Goal: Information Seeking & Learning: Learn about a topic

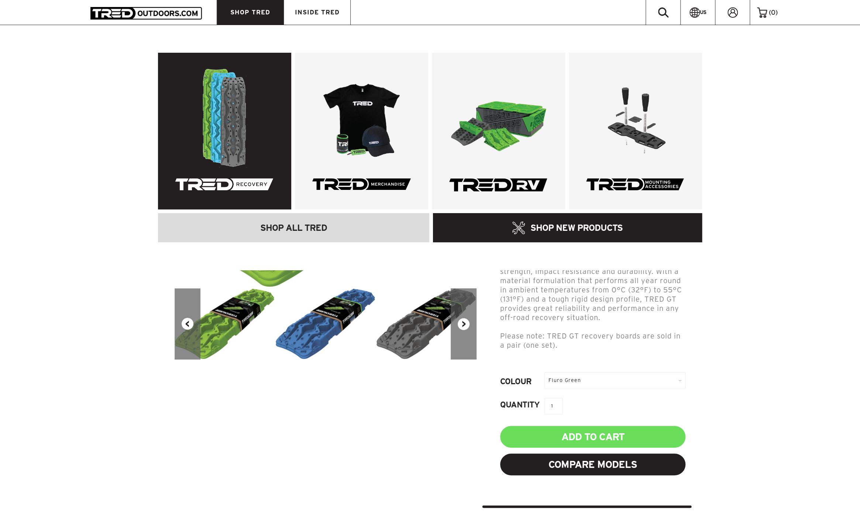
click at [229, 109] on link at bounding box center [224, 131] width 133 height 157
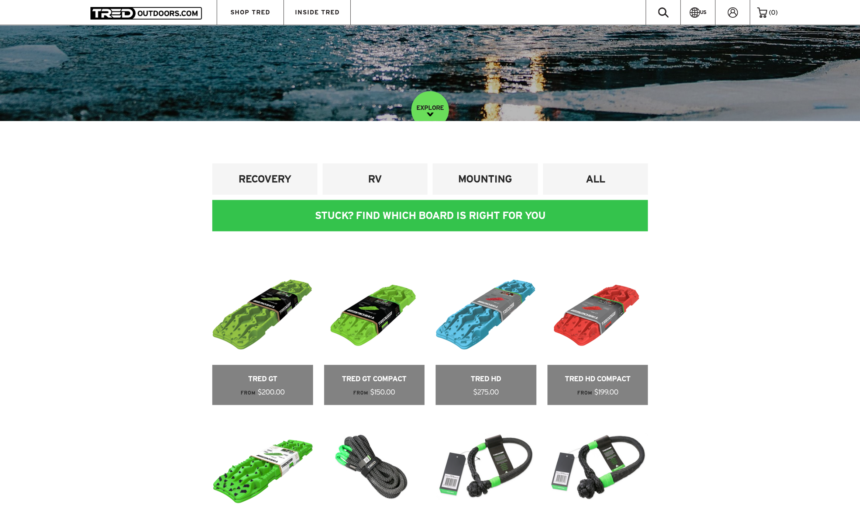
scroll to position [332, 0]
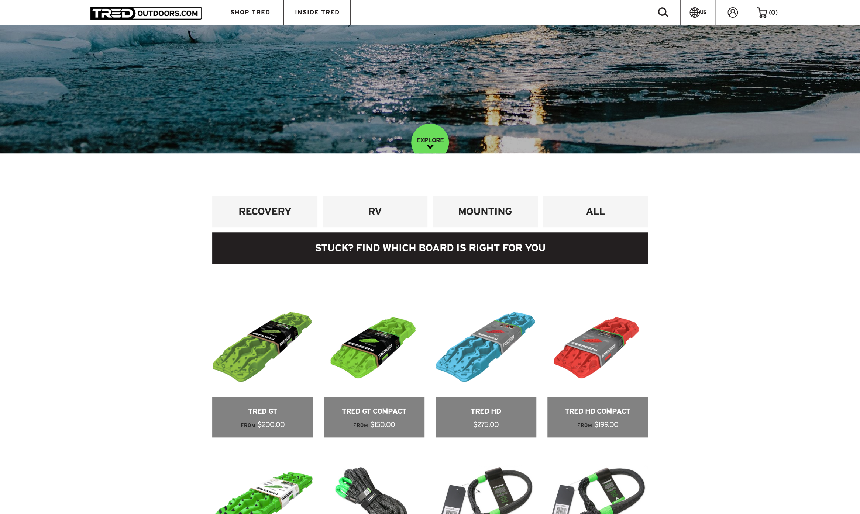
click at [430, 247] on link at bounding box center [429, 247] width 435 height 31
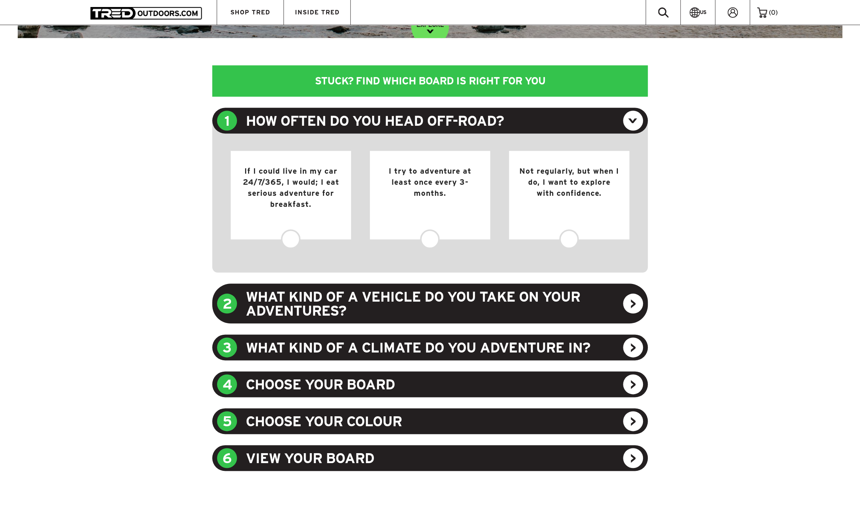
scroll to position [475, 0]
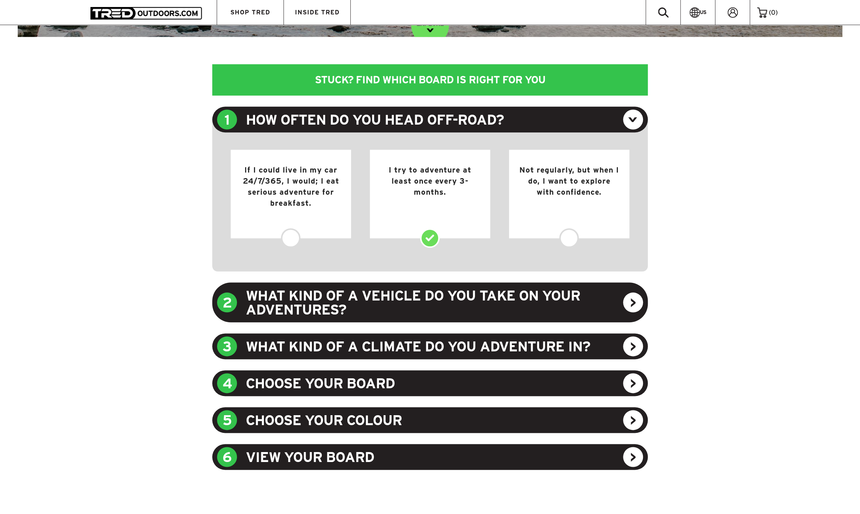
click at [432, 238] on div "I try to adventure at least once every 3-months." at bounding box center [430, 194] width 120 height 89
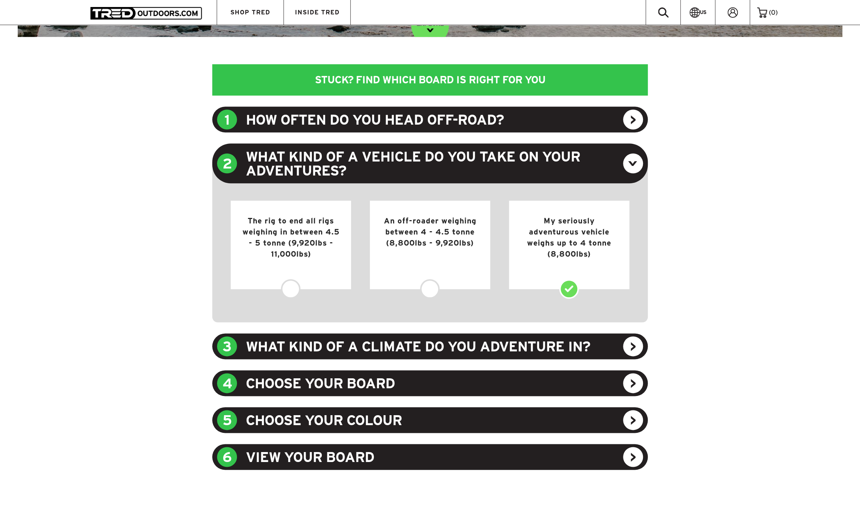
click at [570, 289] on div "My seriously adventurous vehicle weighs up to 4 tonne (8,800lbs)" at bounding box center [569, 245] width 120 height 89
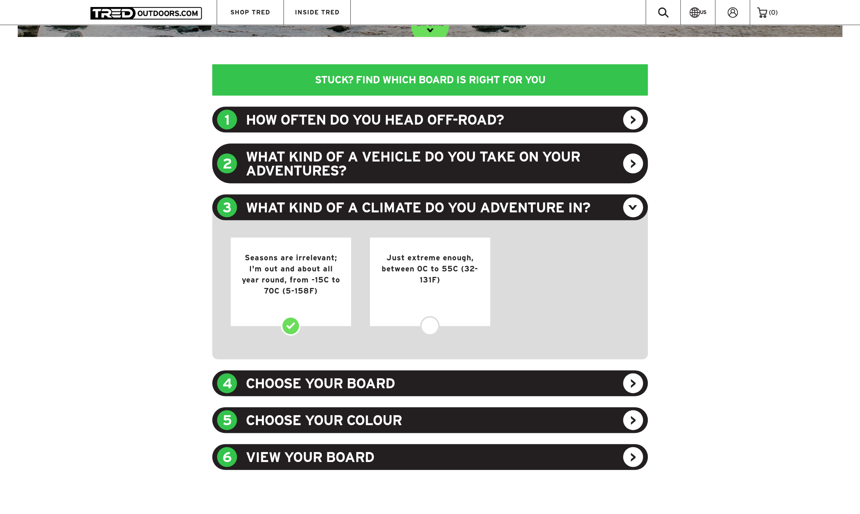
click at [293, 326] on div "Seasons are irrelevant; I'm out and about all year round, from -15C to 70C (5-1…" at bounding box center [291, 282] width 120 height 89
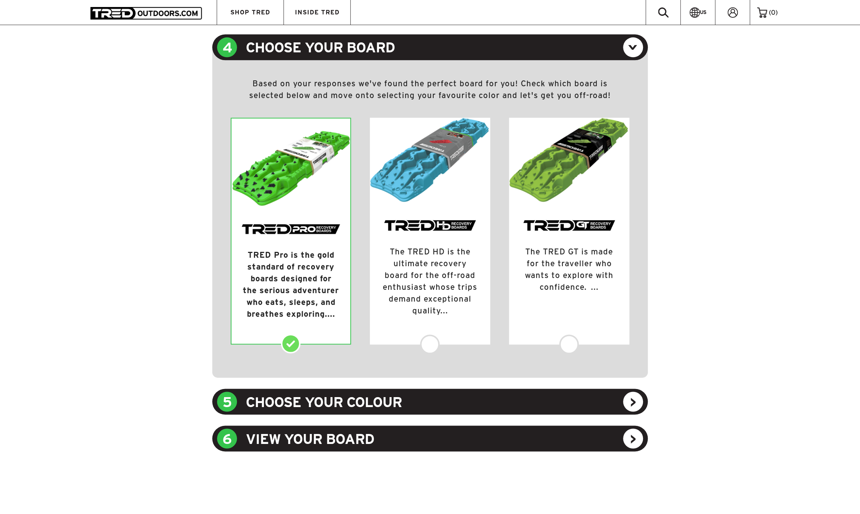
scroll to position [660, 0]
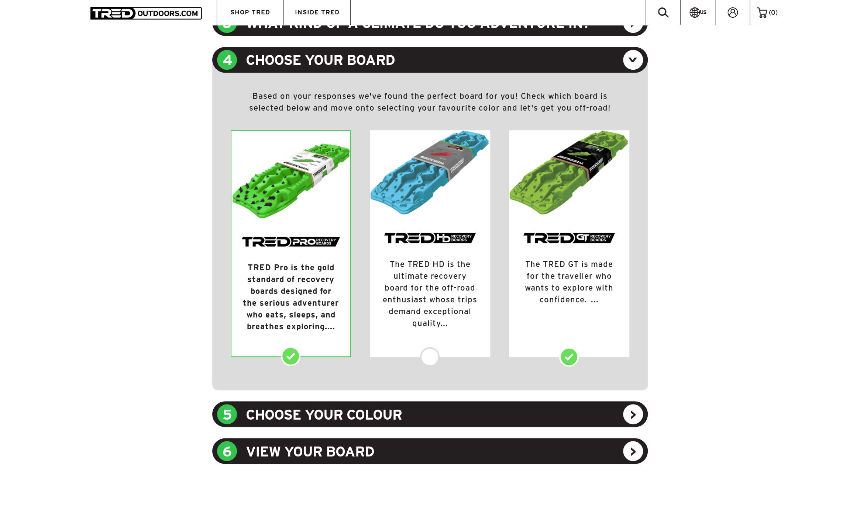
click at [567, 357] on div "TRED GT The TRED GT is made for the traveller who wants to explore with confide…" at bounding box center [569, 243] width 120 height 227
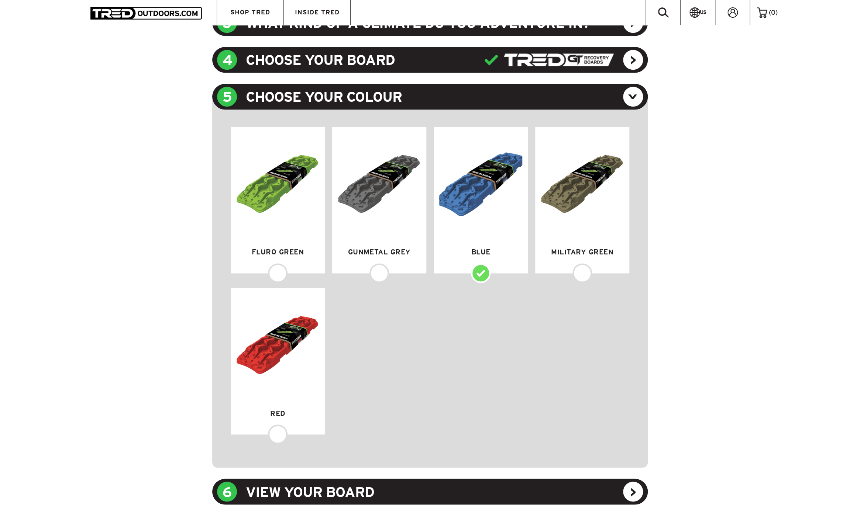
click at [478, 273] on div "Blue" at bounding box center [480, 200] width 94 height 146
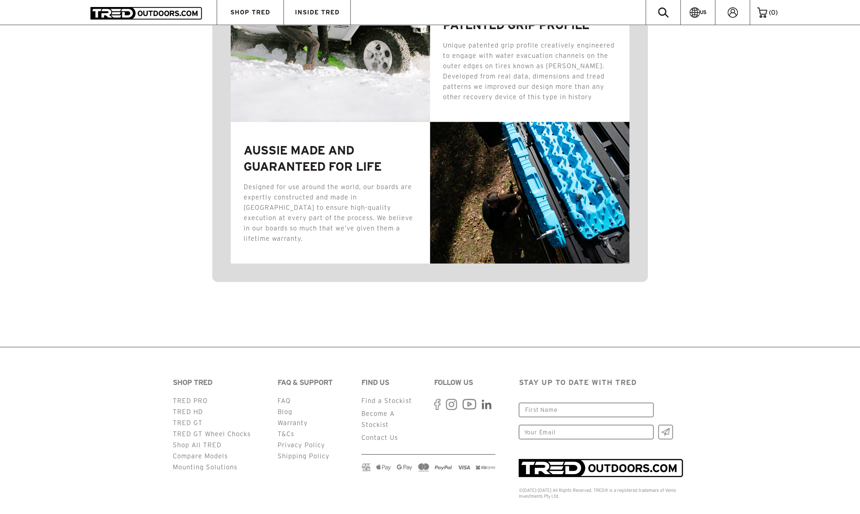
scroll to position [1334, 0]
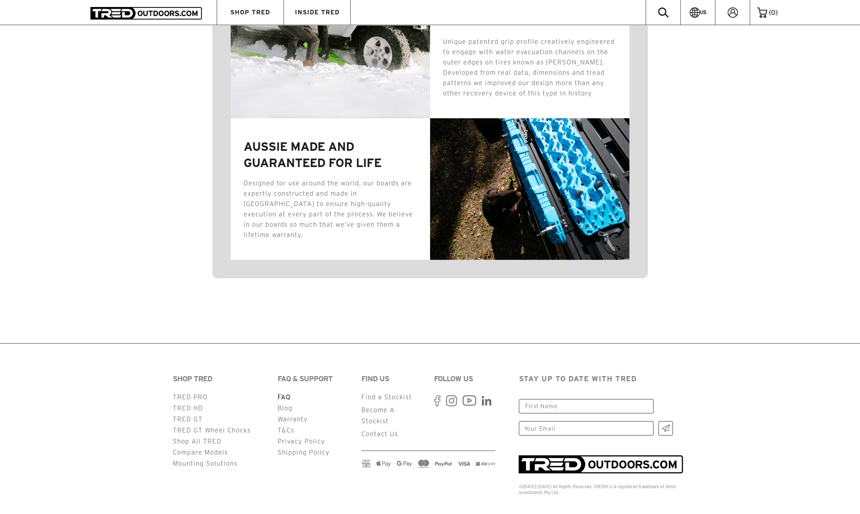
click at [285, 394] on link "FAQ" at bounding box center [283, 397] width 13 height 7
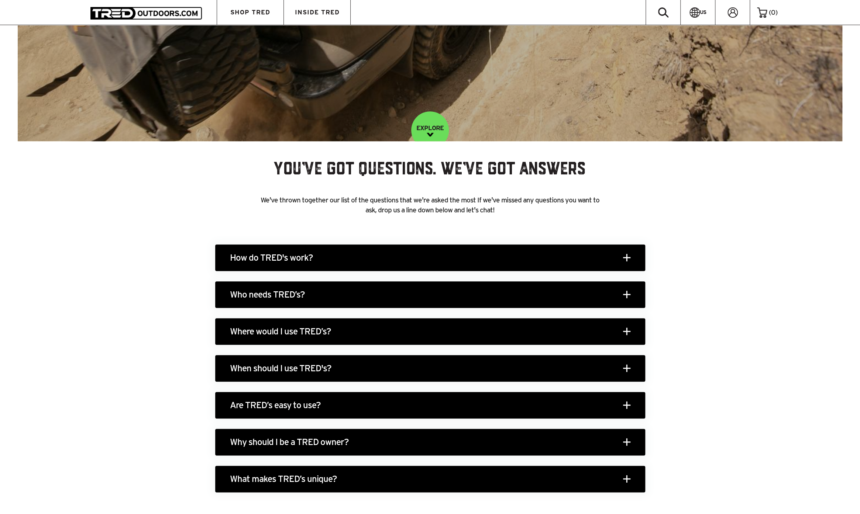
scroll to position [406, 0]
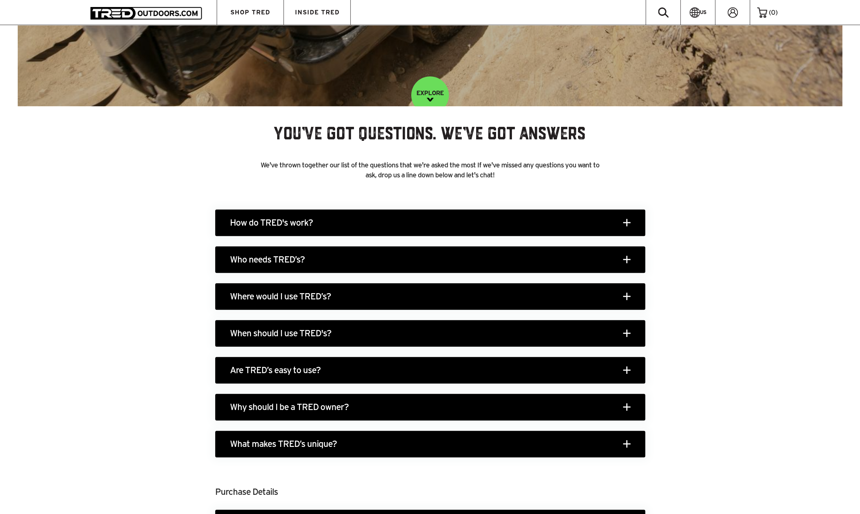
click at [329, 224] on h3 "How do TRED's work?" at bounding box center [430, 223] width 430 height 27
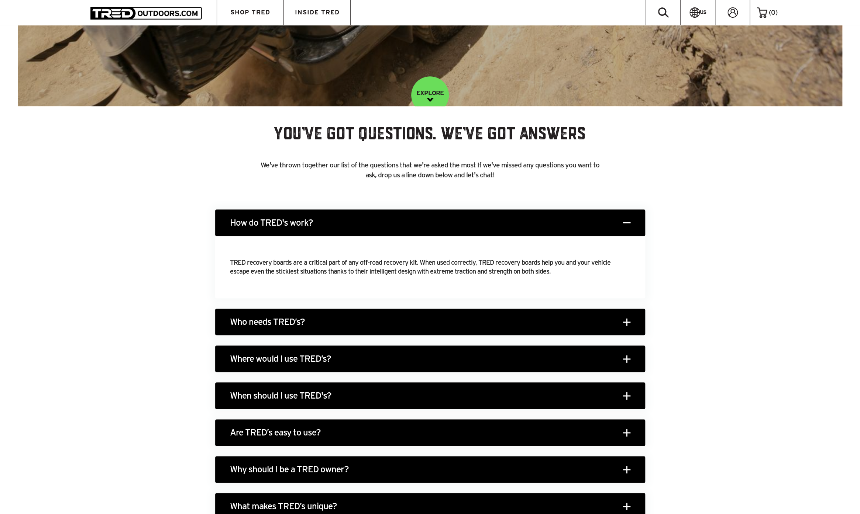
click at [322, 320] on h3 "Who needs TRED’s?" at bounding box center [430, 322] width 430 height 27
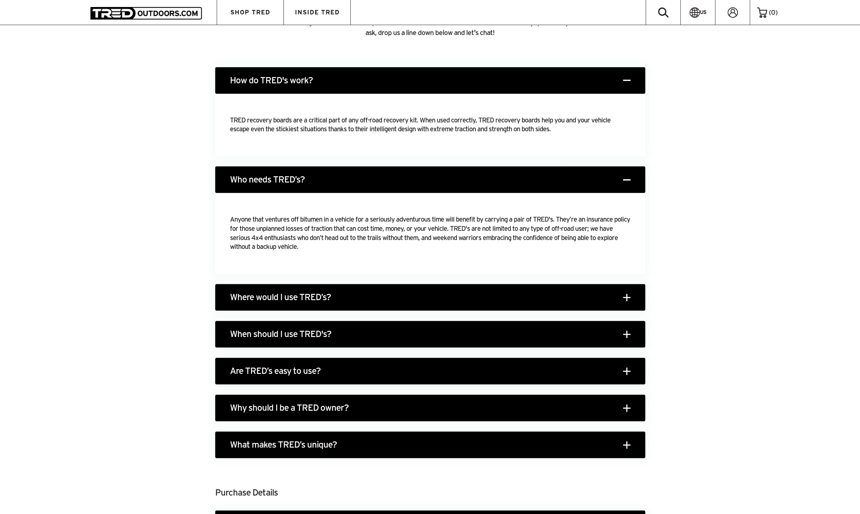
scroll to position [553, 0]
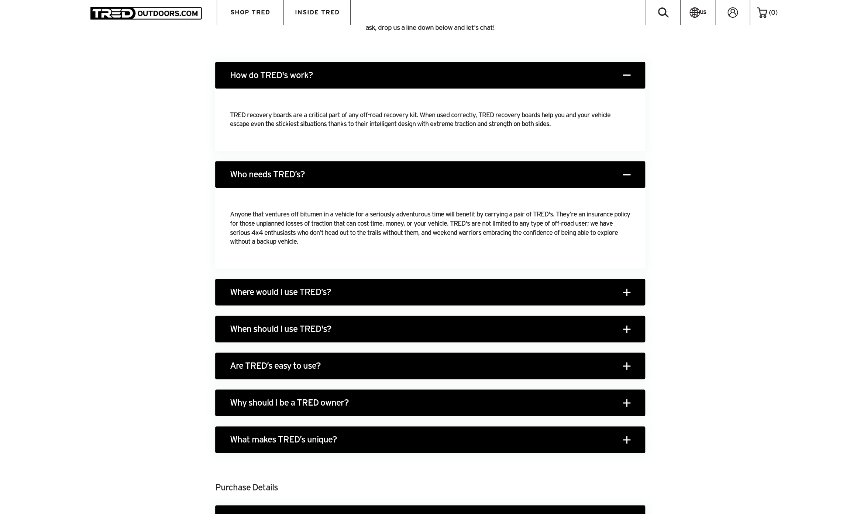
click at [362, 294] on h3 "Where would I use TRED’s?" at bounding box center [430, 292] width 430 height 27
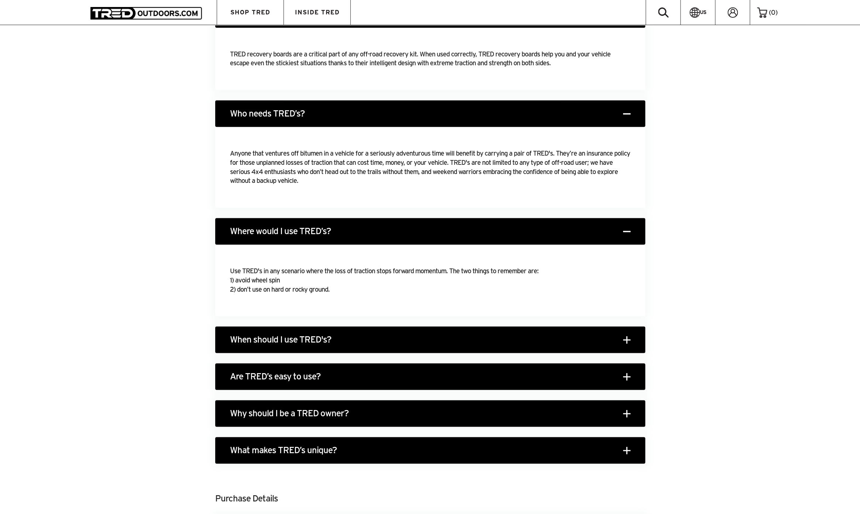
scroll to position [627, 0]
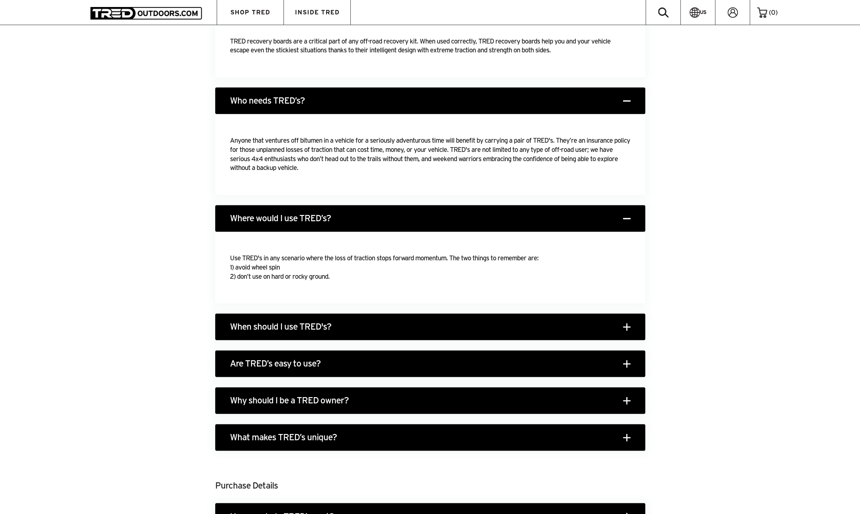
click at [367, 328] on h3 "When should I use TRED's?" at bounding box center [430, 327] width 430 height 27
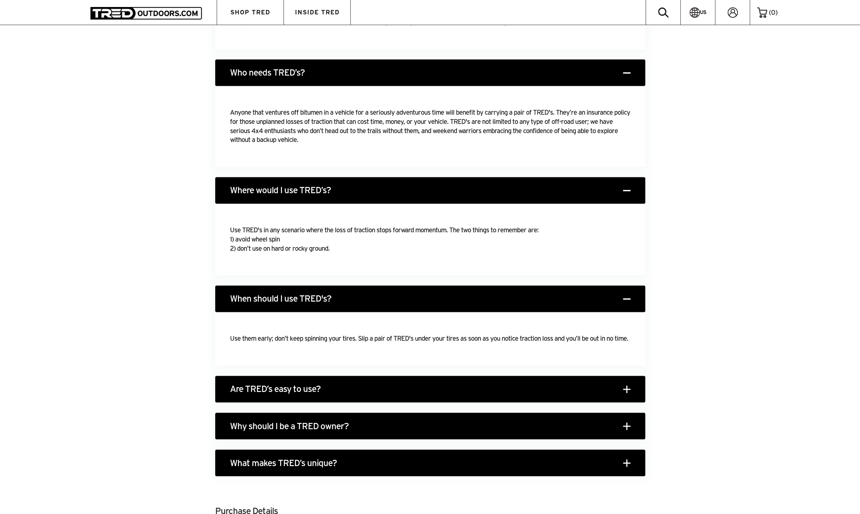
scroll to position [701, 0]
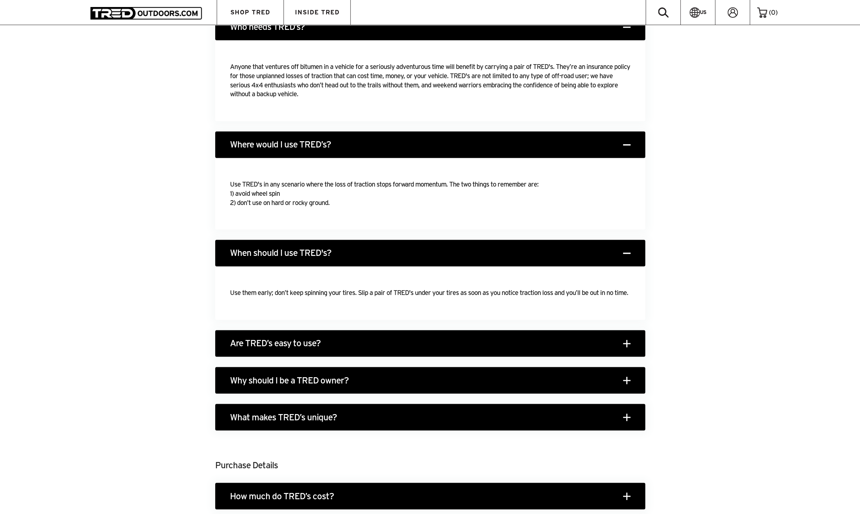
click at [308, 348] on h3 "Are TRED’s easy to use?" at bounding box center [430, 343] width 430 height 27
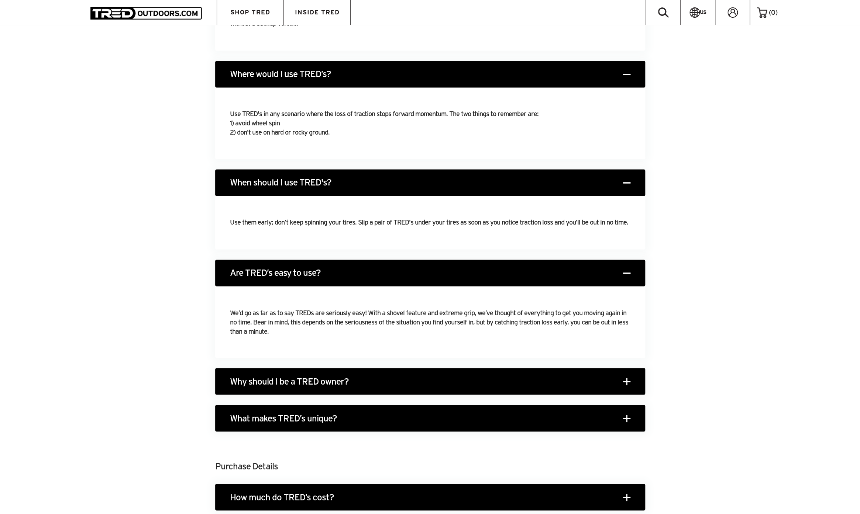
scroll to position [775, 0]
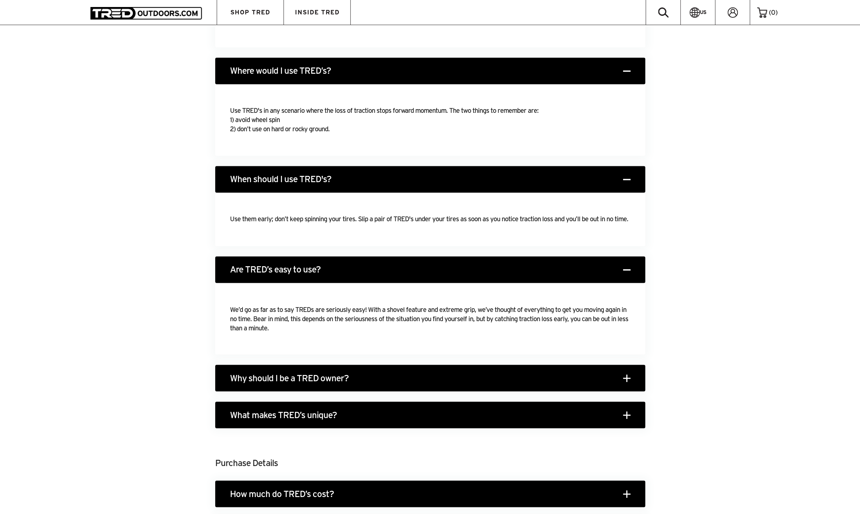
click at [316, 381] on h3 "Why should I be a TRED owner?" at bounding box center [430, 378] width 430 height 27
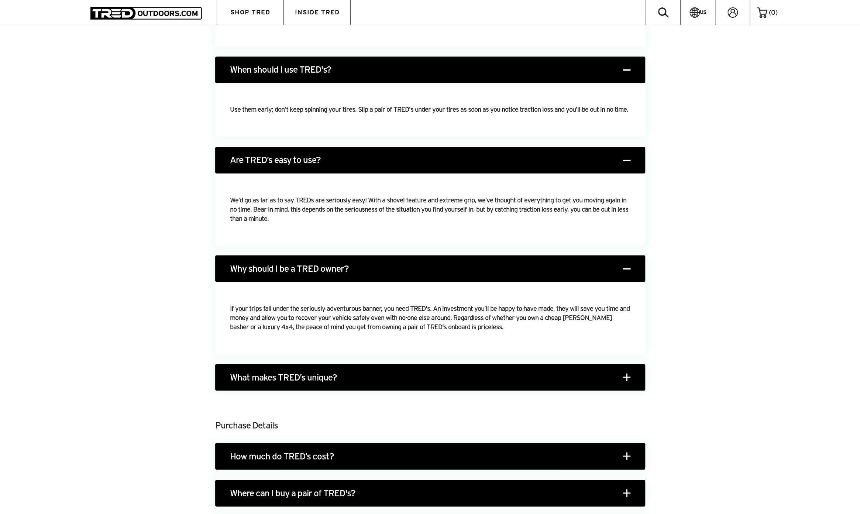
scroll to position [885, 0]
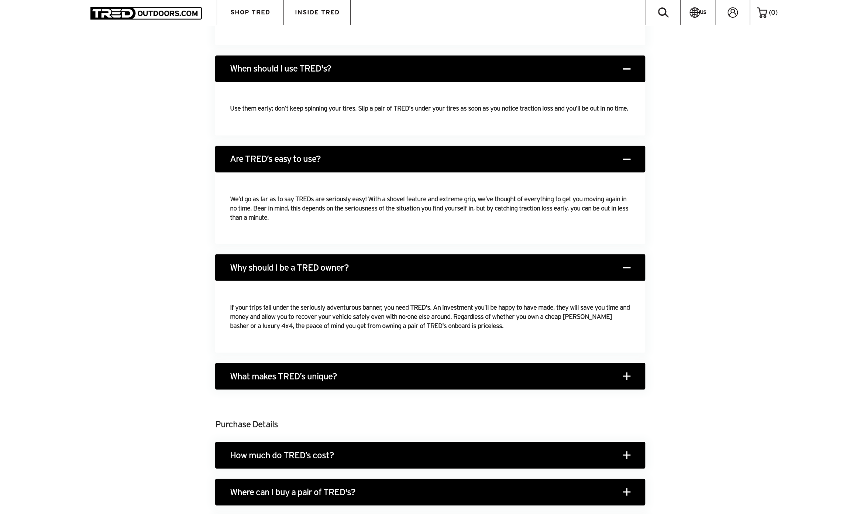
click at [251, 377] on h3 "What makes TRED’s unique?" at bounding box center [430, 376] width 430 height 27
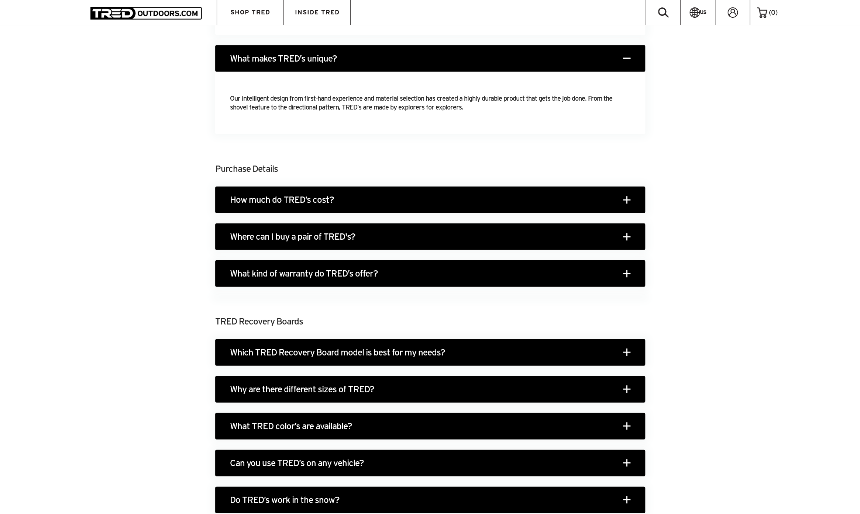
scroll to position [1254, 0]
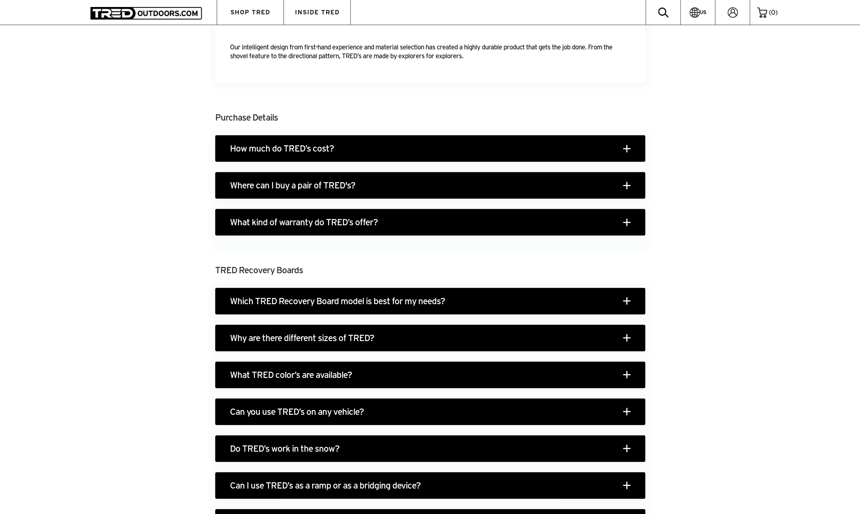
click at [283, 303] on h3 "Which TRED Recovery Board model is best for my needs?" at bounding box center [430, 301] width 430 height 27
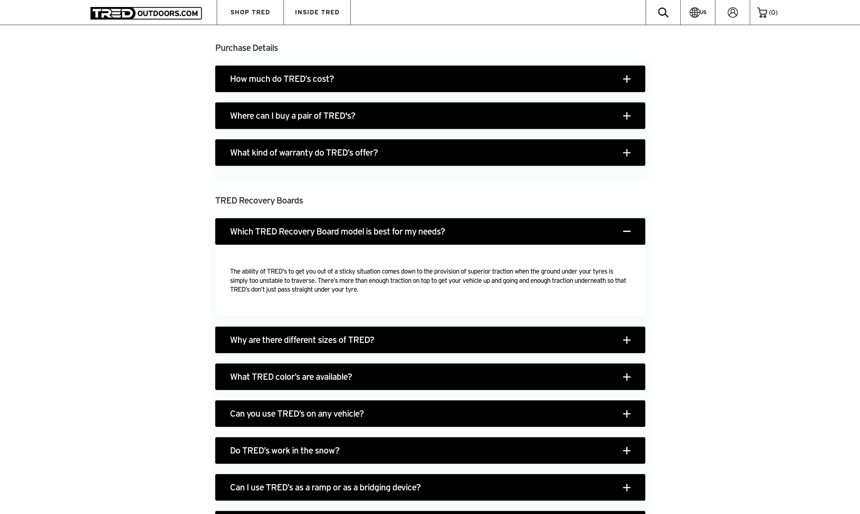
scroll to position [1328, 0]
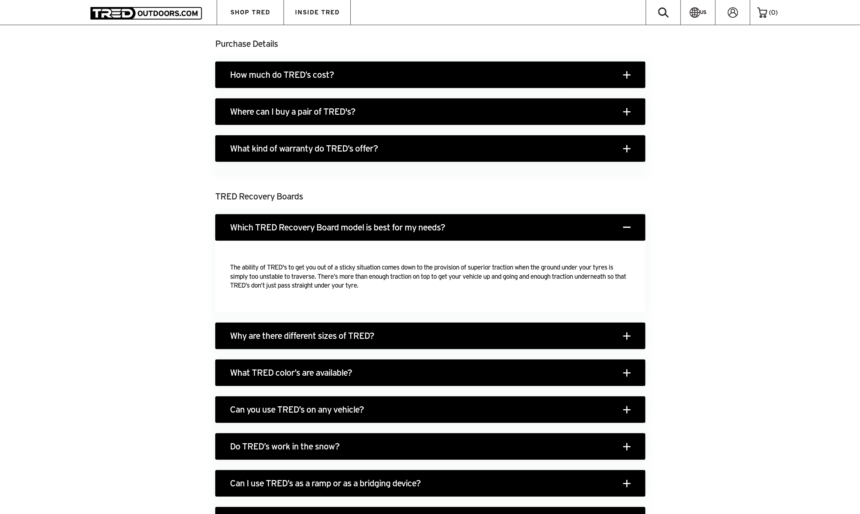
click at [254, 341] on h3 "Why are there different sizes of TRED?" at bounding box center [430, 336] width 430 height 27
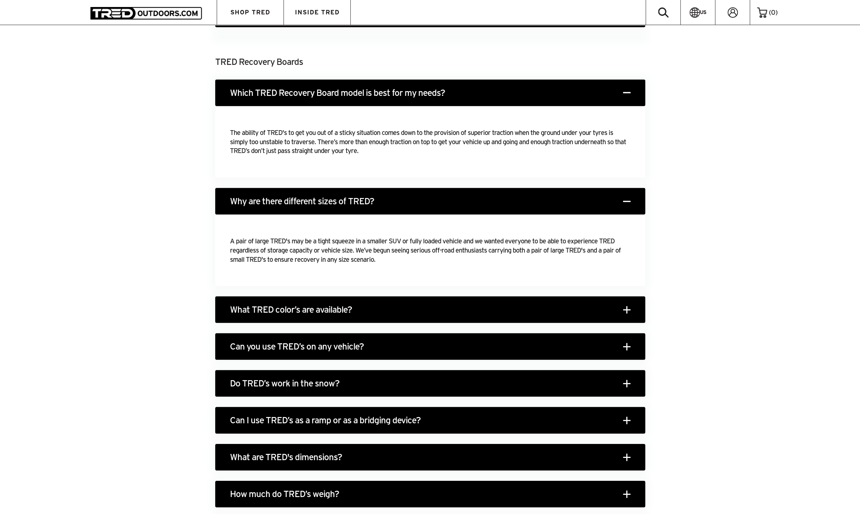
scroll to position [1476, 0]
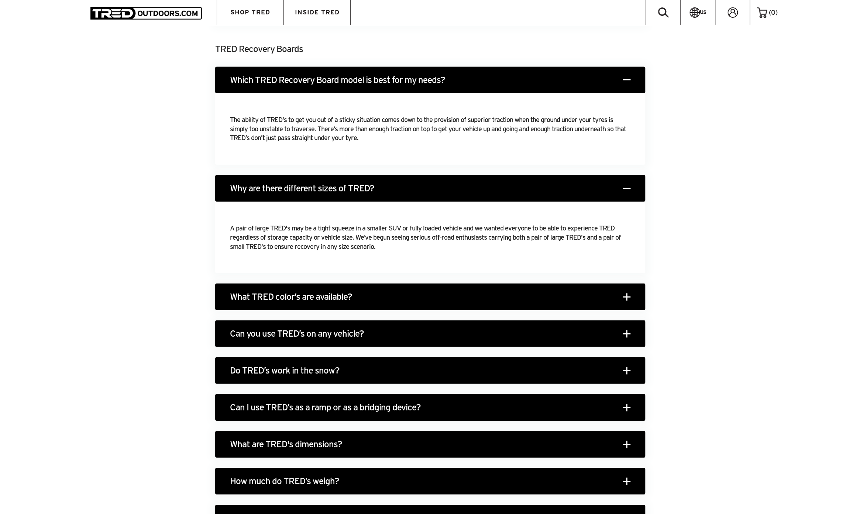
click at [236, 333] on h3 "Can you use TRED’s on any vehicle?" at bounding box center [430, 334] width 430 height 27
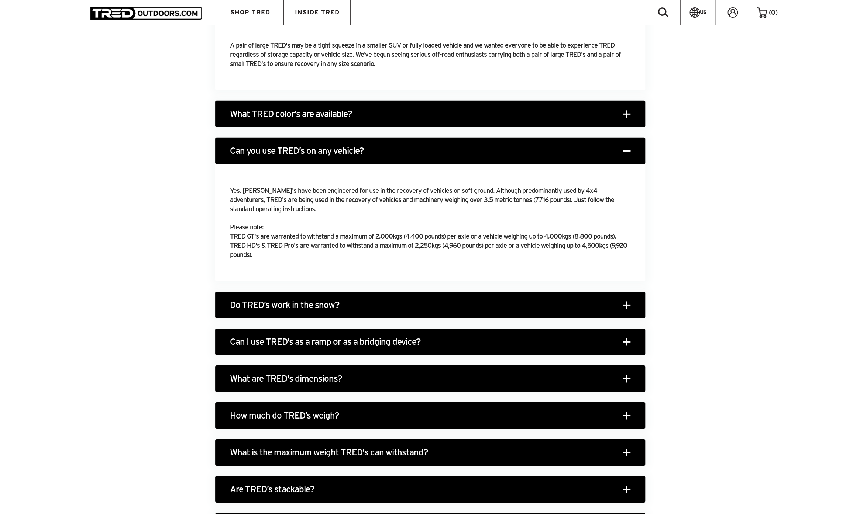
scroll to position [1660, 0]
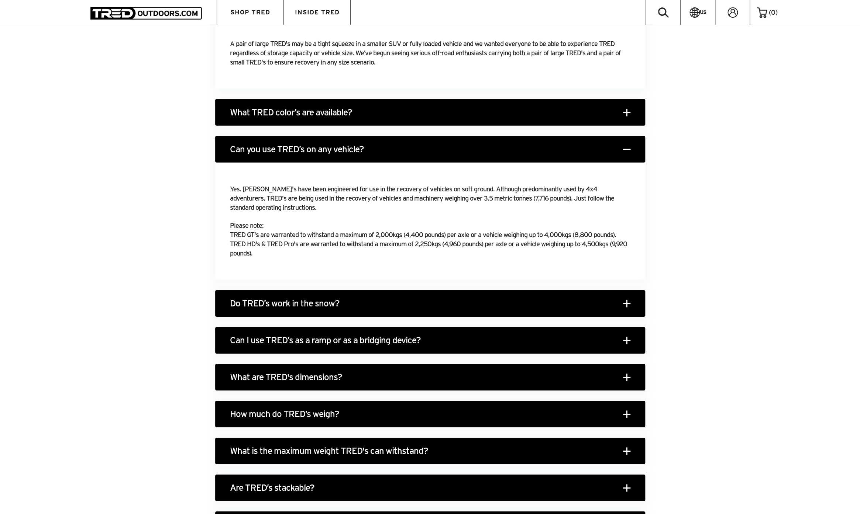
click at [255, 308] on h3 "Do TRED’s work in the snow?" at bounding box center [430, 303] width 430 height 27
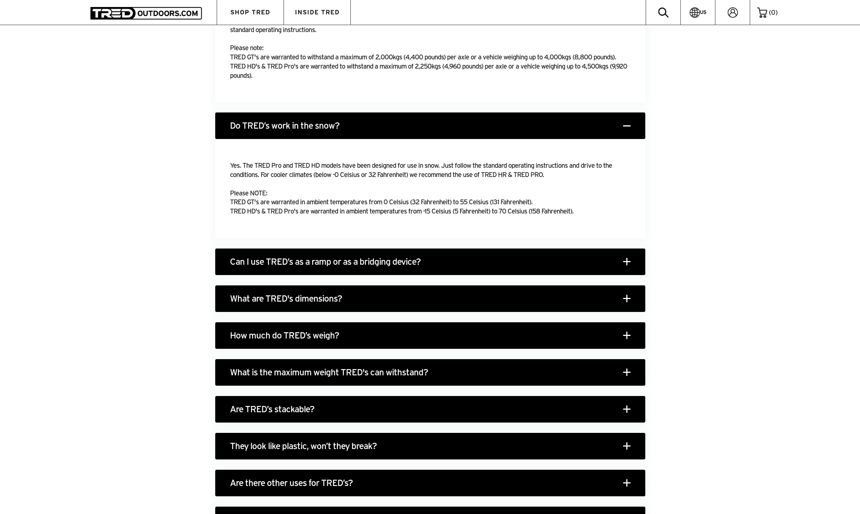
scroll to position [1845, 0]
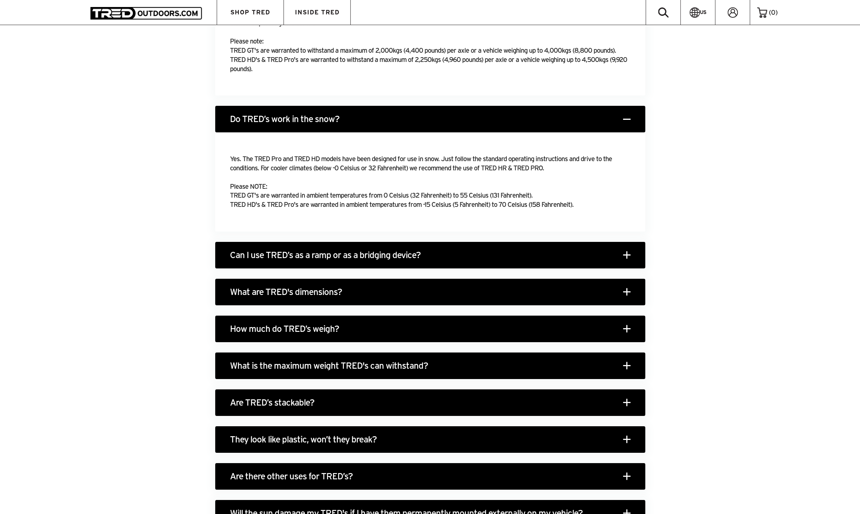
click at [262, 252] on h3 "Can I use TRED’s as a ramp or as a bridging device?" at bounding box center [430, 255] width 430 height 27
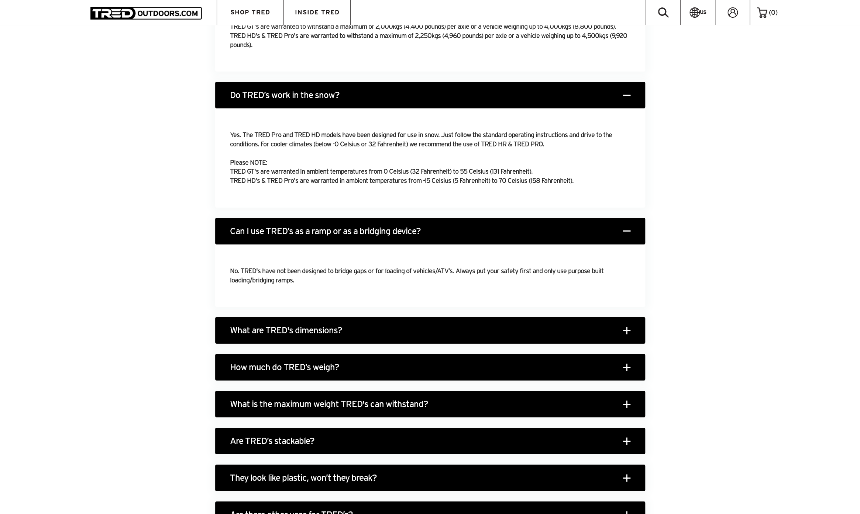
scroll to position [1881, 0]
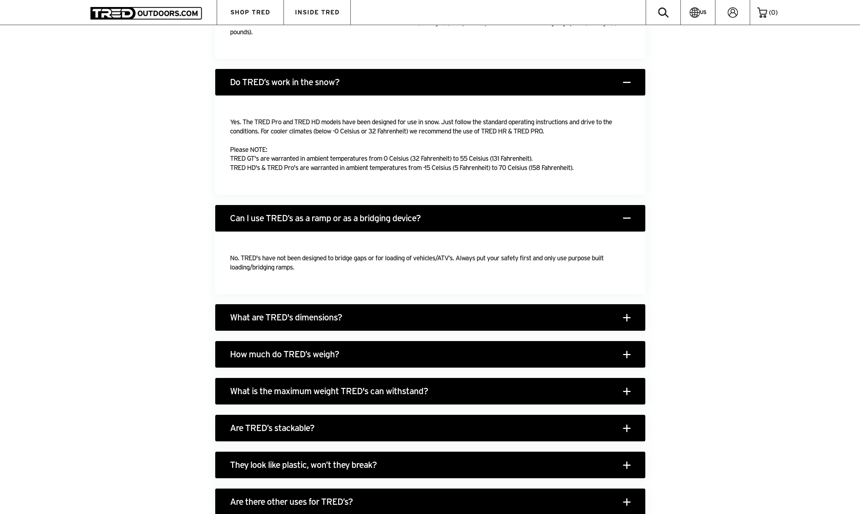
click at [259, 314] on h3 "What are TRED's dimensions?" at bounding box center [430, 317] width 430 height 27
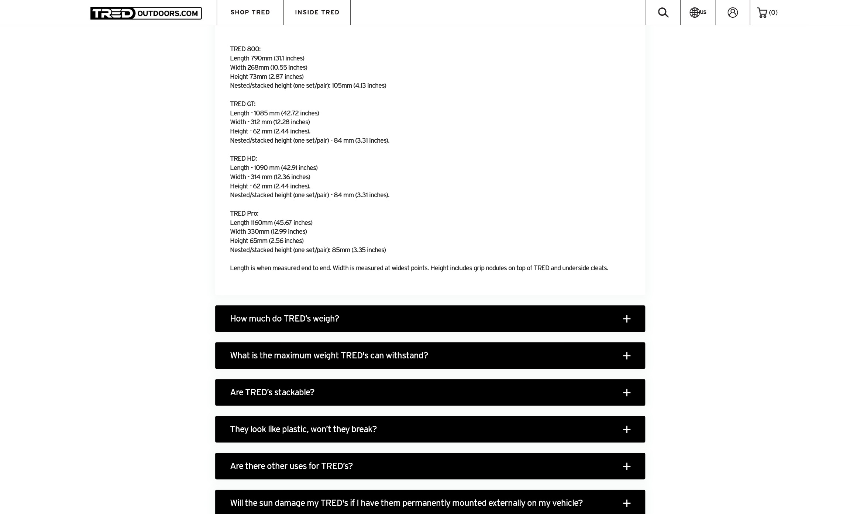
scroll to position [2213, 0]
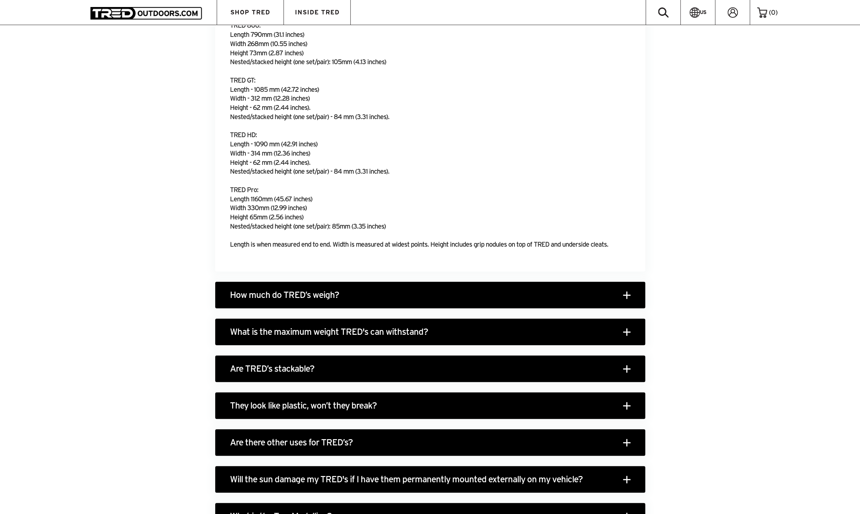
click at [239, 294] on h3 "How much do TRED’s weigh?" at bounding box center [430, 295] width 430 height 27
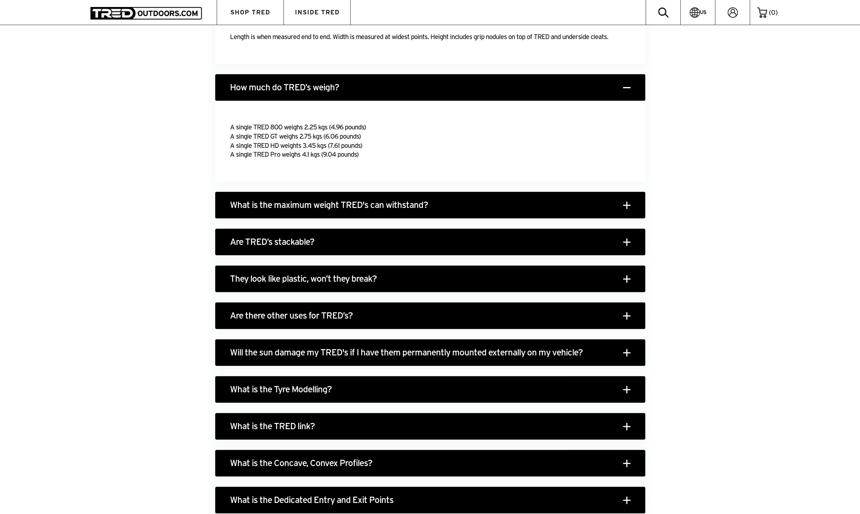
scroll to position [2435, 0]
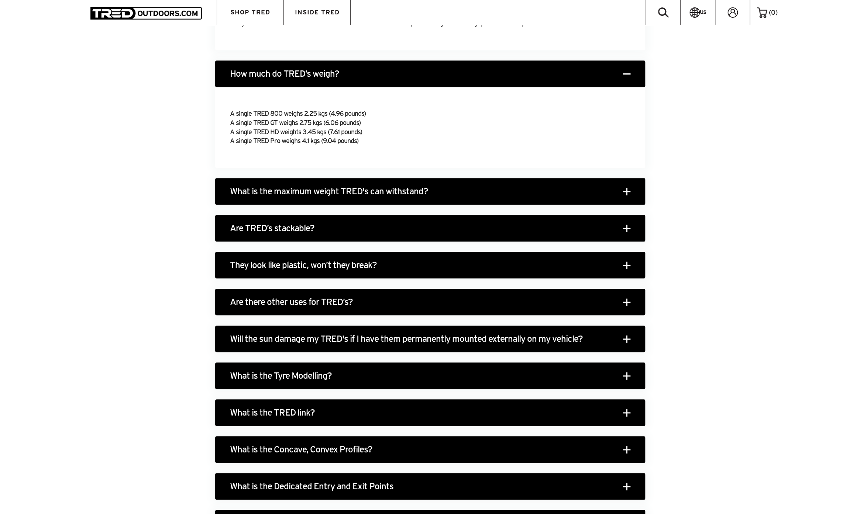
click at [260, 232] on h3 "Are TRED’s stackable?" at bounding box center [430, 228] width 430 height 27
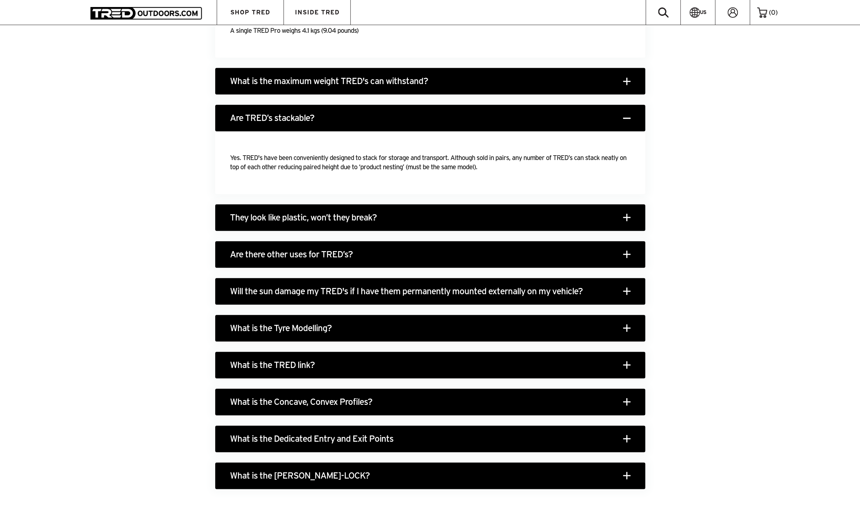
scroll to position [2545, 0]
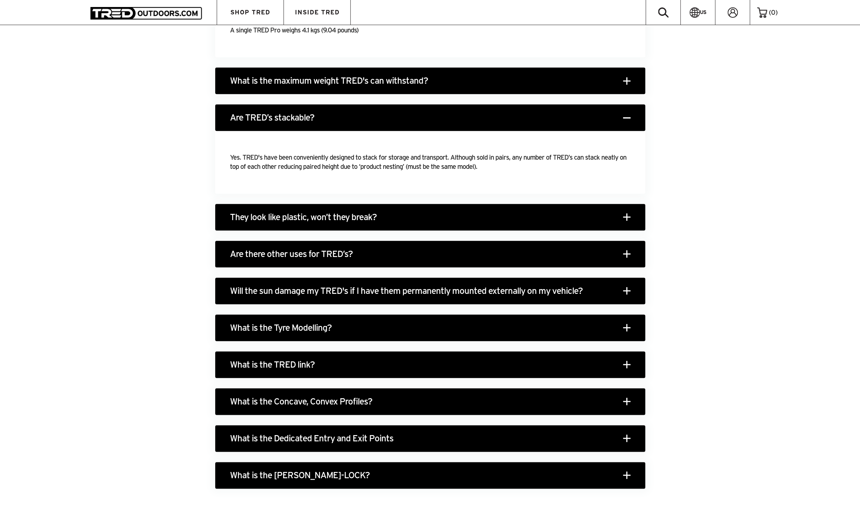
click at [266, 298] on h3 "Will the sun damage my TRED's if I have them permanently mounted externally on …" at bounding box center [430, 291] width 430 height 27
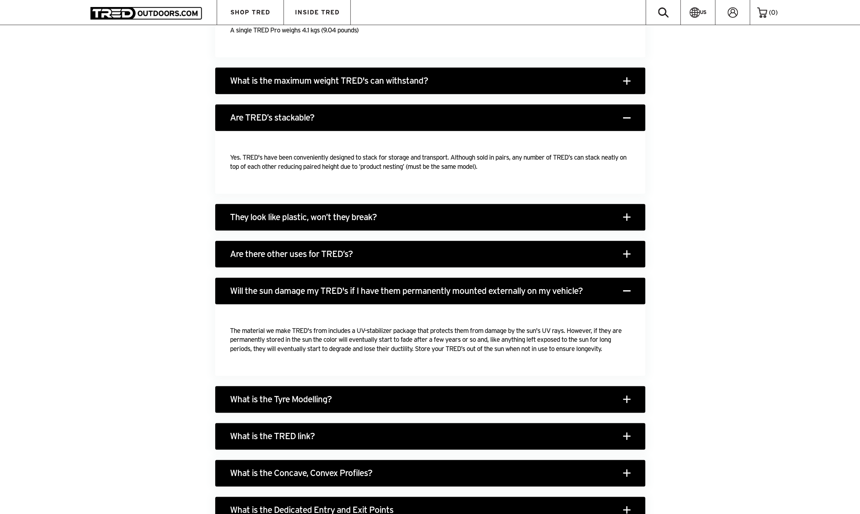
click at [280, 250] on h3 "Are there other uses for TRED’s?" at bounding box center [430, 254] width 430 height 27
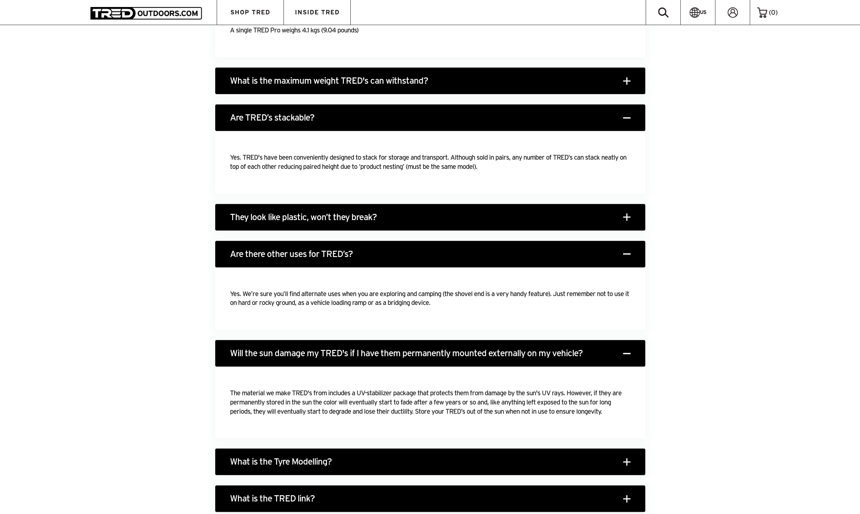
click at [284, 222] on h3 "They look like plastic, won’t they break?" at bounding box center [430, 217] width 430 height 27
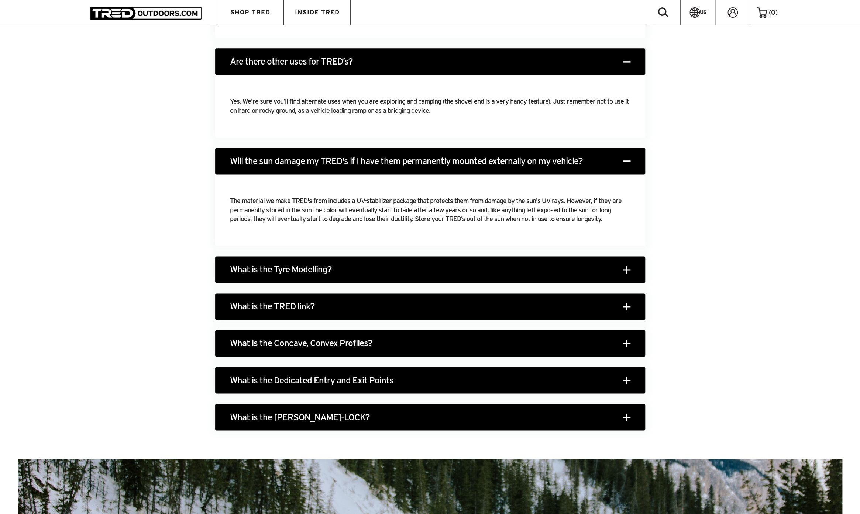
scroll to position [2877, 0]
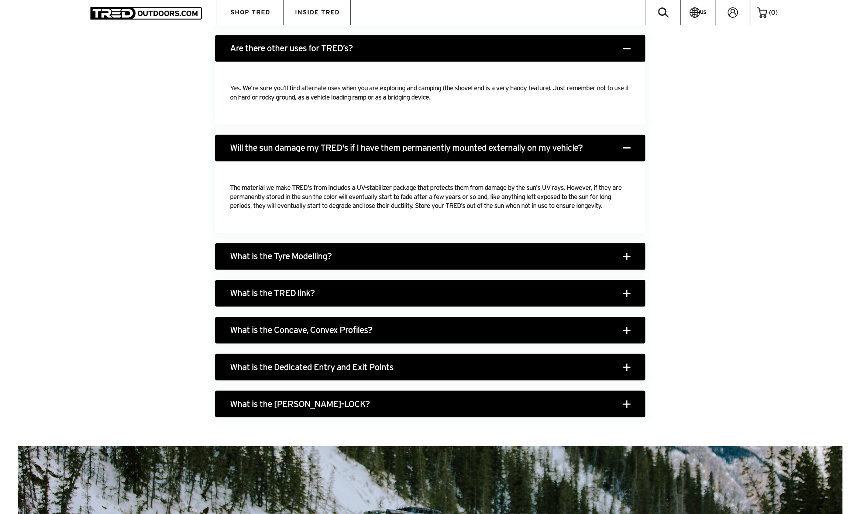
click at [278, 258] on h3 "What is the Tyre Modelling?" at bounding box center [430, 256] width 430 height 27
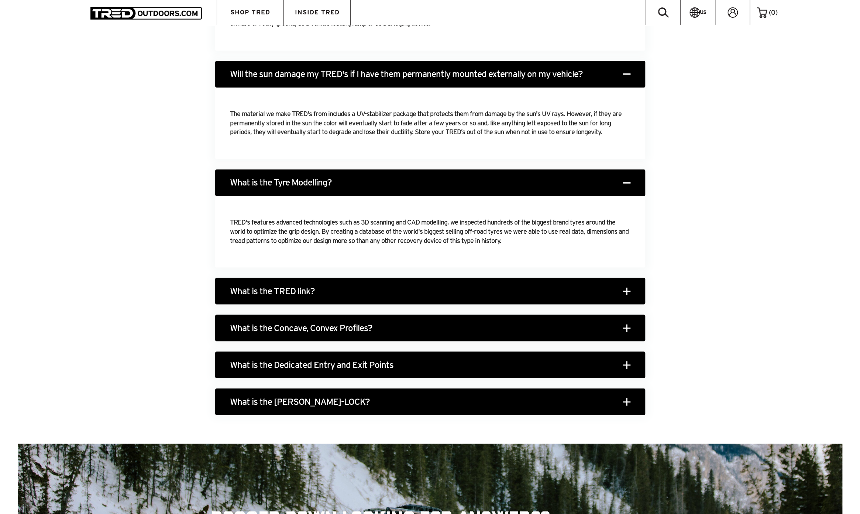
scroll to position [2988, 0]
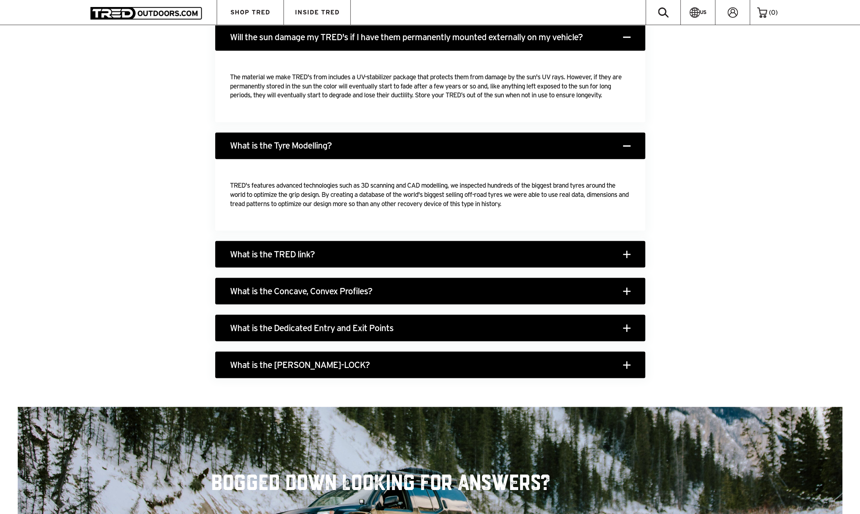
click at [269, 256] on h3 "What is the TRED link?" at bounding box center [430, 254] width 430 height 27
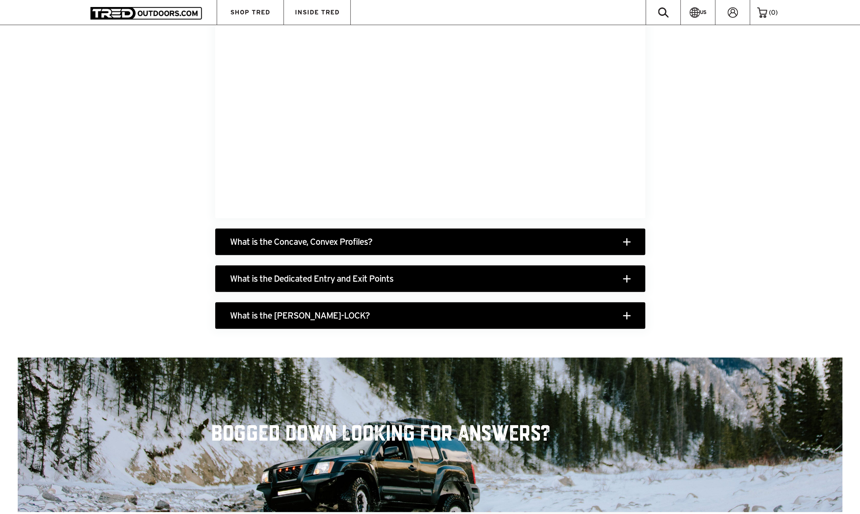
scroll to position [3283, 0]
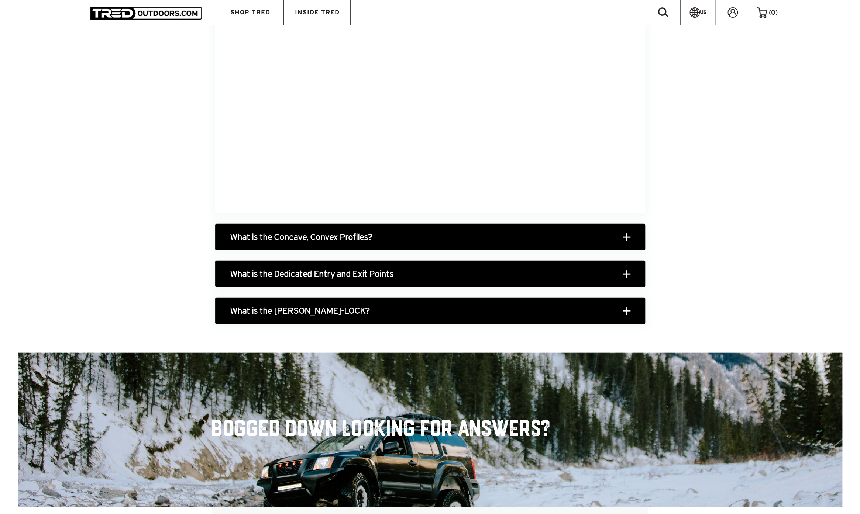
click at [250, 311] on h3 "What is the SIPE-LOCK?" at bounding box center [430, 311] width 430 height 27
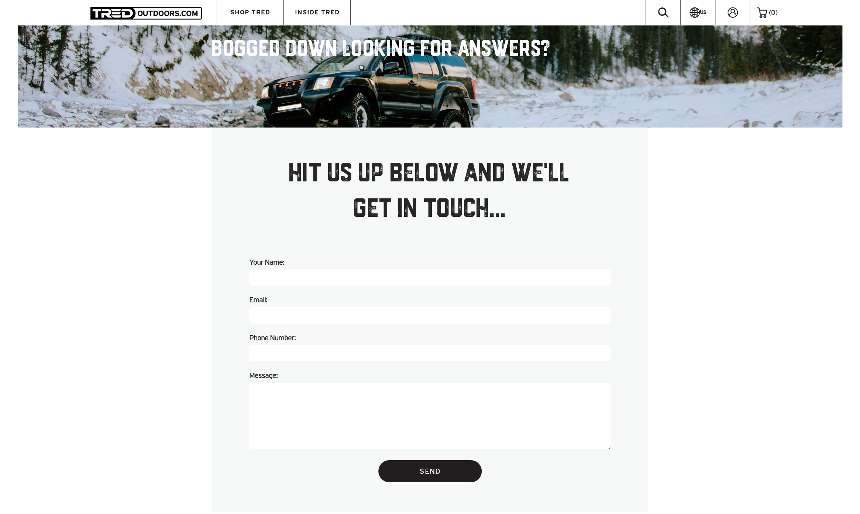
scroll to position [3932, 0]
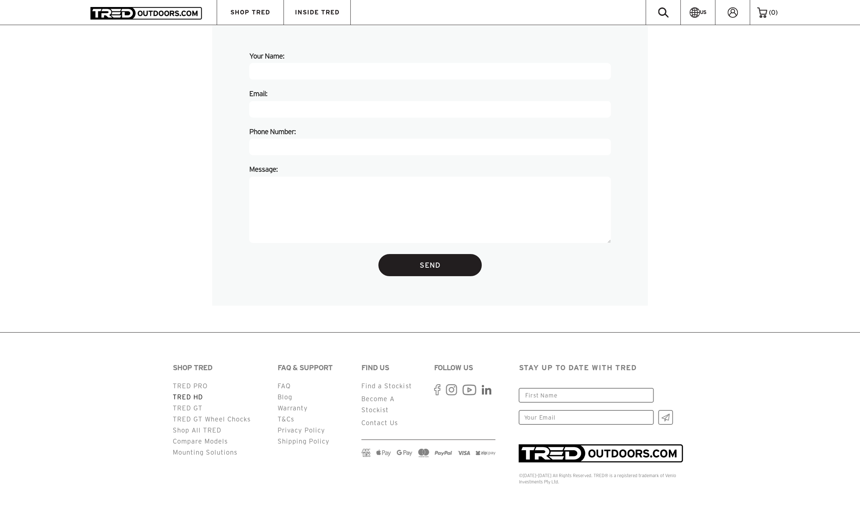
click at [189, 395] on link "TRED HD" at bounding box center [188, 397] width 30 height 7
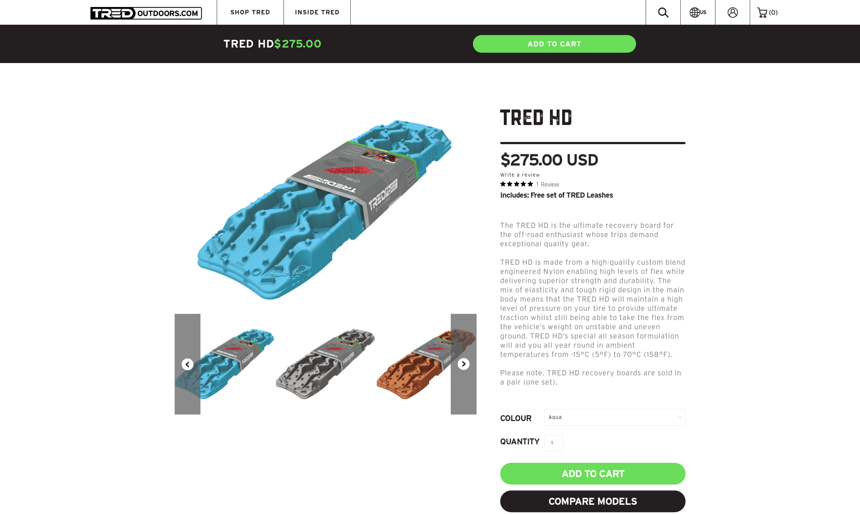
click at [466, 371] on button "Next" at bounding box center [463, 364] width 26 height 101
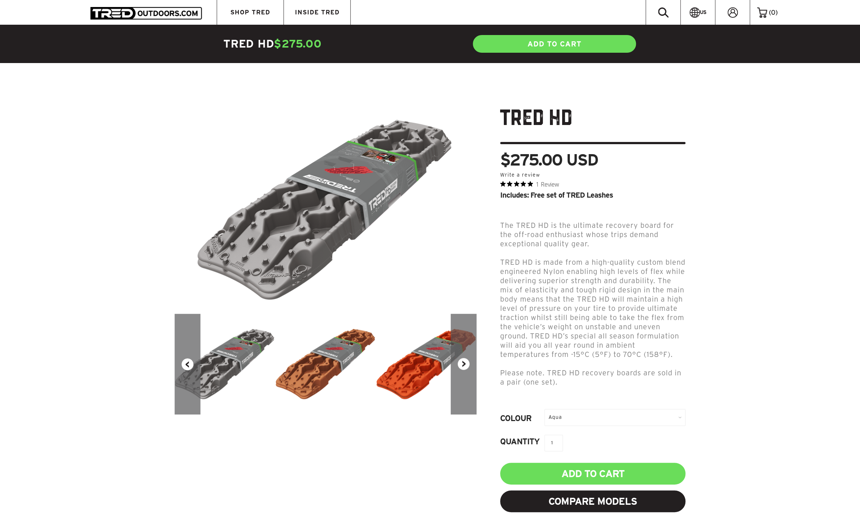
click at [466, 371] on button "Next" at bounding box center [463, 364] width 26 height 101
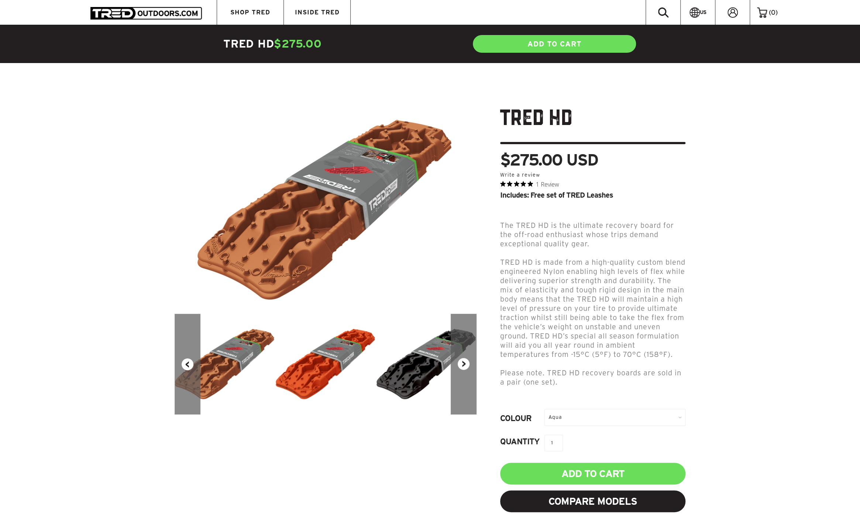
click at [585, 426] on div "Aqua" at bounding box center [614, 417] width 141 height 17
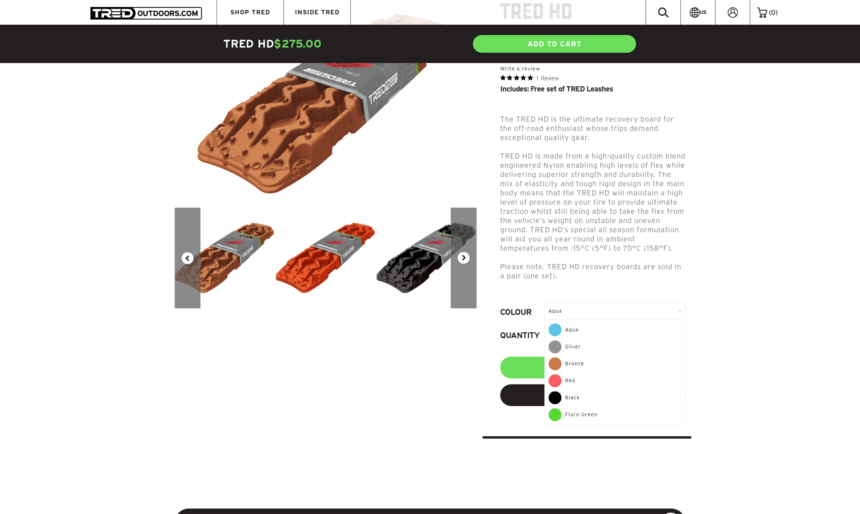
scroll to position [111, 0]
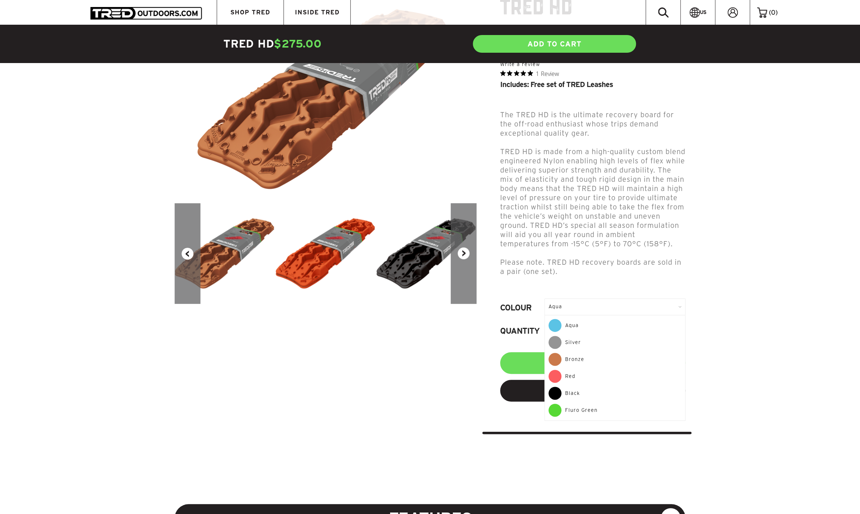
click at [557, 366] on span at bounding box center [554, 359] width 13 height 13
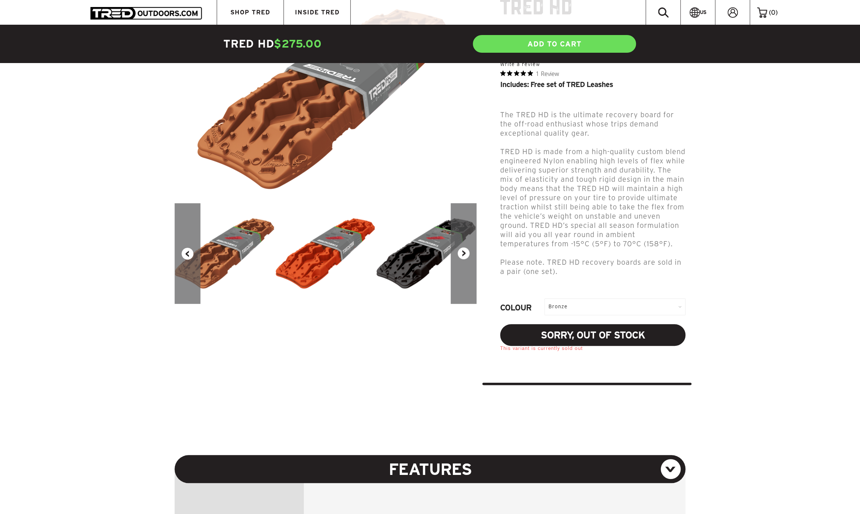
click at [601, 312] on div "Bronze" at bounding box center [614, 306] width 141 height 17
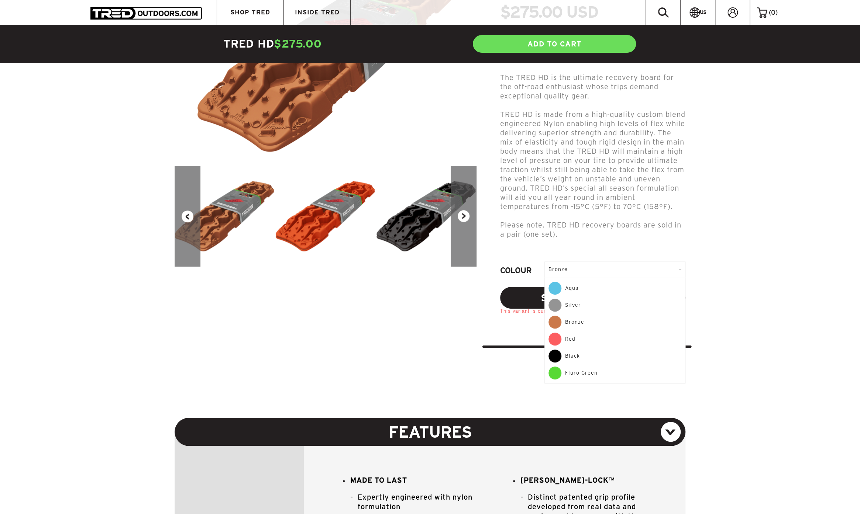
scroll to position [148, 0]
click at [563, 296] on div "Aqua" at bounding box center [614, 290] width 133 height 17
